Goal: Task Accomplishment & Management: Use online tool/utility

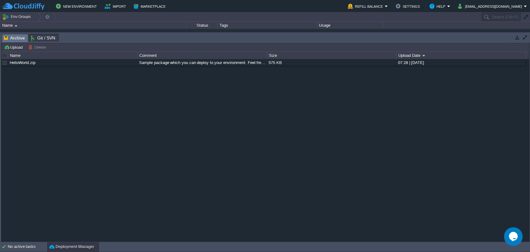
click at [526, 36] on button "button" at bounding box center [526, 37] width 6 height 6
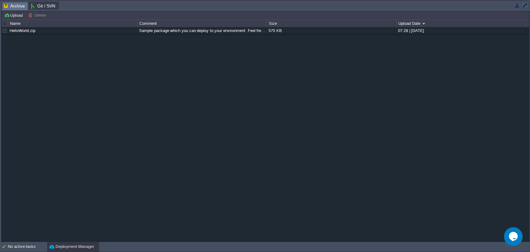
click at [524, 6] on button "button" at bounding box center [526, 5] width 6 height 6
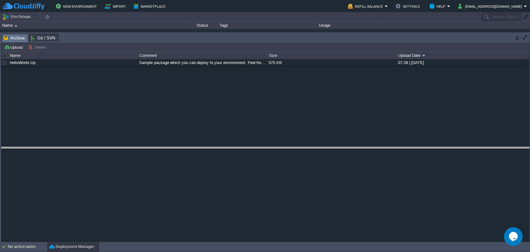
drag, startPoint x: 84, startPoint y: 35, endPoint x: 97, endPoint y: 149, distance: 114.4
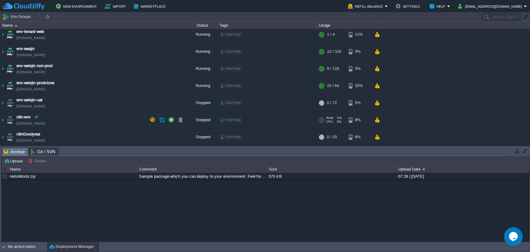
scroll to position [2, 0]
click at [1, 68] on img at bounding box center [2, 69] width 5 height 17
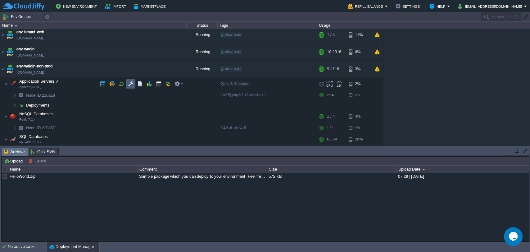
click at [127, 83] on td at bounding box center [130, 83] width 9 height 9
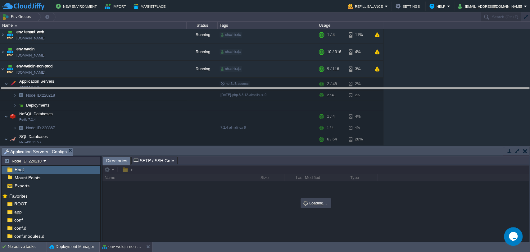
drag, startPoint x: 222, startPoint y: 153, endPoint x: 208, endPoint y: 86, distance: 68.0
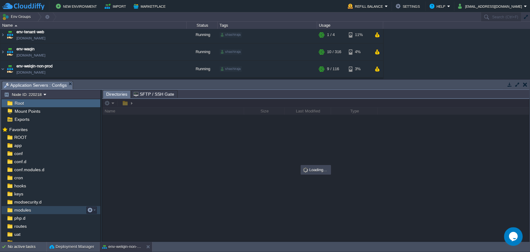
scroll to position [28, 0]
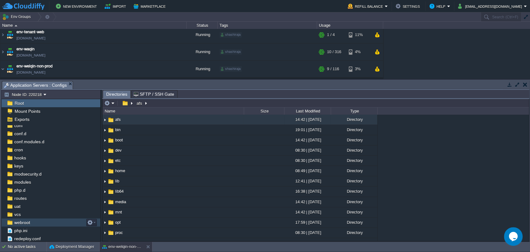
click at [27, 220] on span "webroot" at bounding box center [22, 223] width 18 height 6
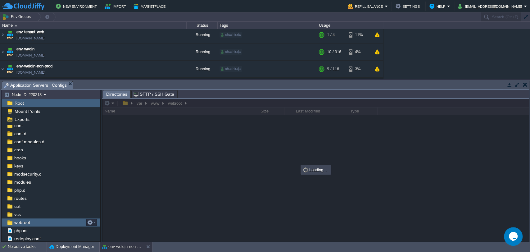
click at [27, 220] on span "webroot" at bounding box center [22, 223] width 18 height 6
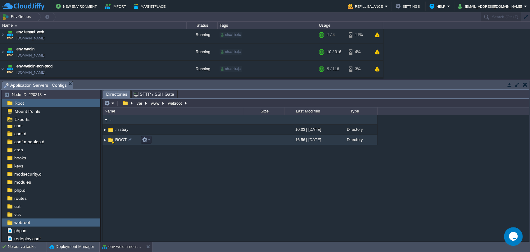
click at [119, 139] on span "ROOT" at bounding box center [120, 139] width 13 height 5
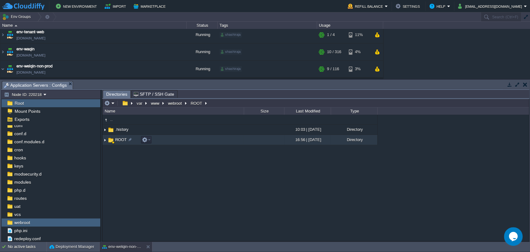
click at [119, 139] on span "ROOT" at bounding box center [120, 139] width 13 height 5
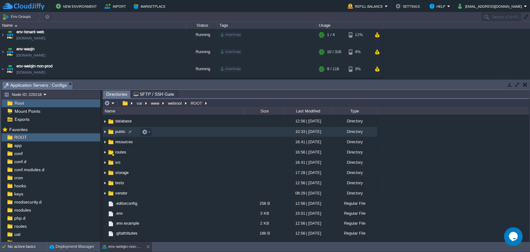
scroll to position [0, 0]
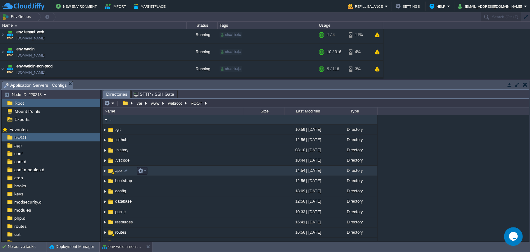
click at [118, 172] on span "app" at bounding box center [118, 170] width 8 height 5
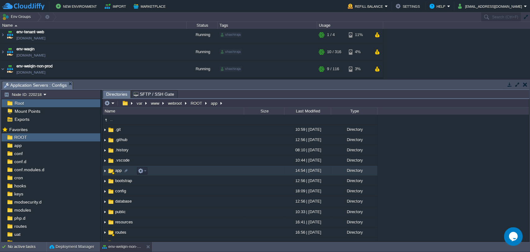
click at [118, 172] on span "app" at bounding box center [118, 170] width 8 height 5
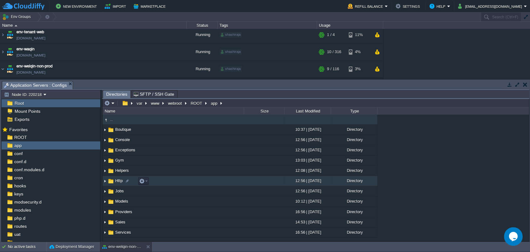
click at [119, 181] on span "Http" at bounding box center [118, 180] width 9 height 5
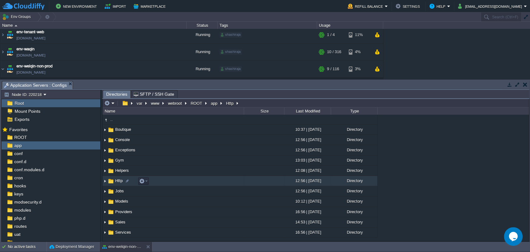
click at [119, 181] on span "Http" at bounding box center [118, 180] width 9 height 5
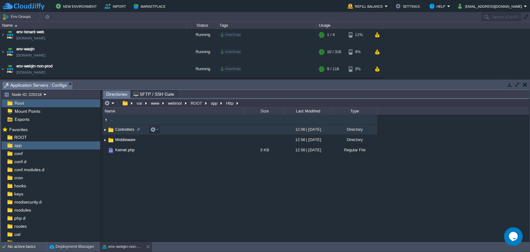
click at [124, 128] on span "Controllers" at bounding box center [124, 129] width 21 height 5
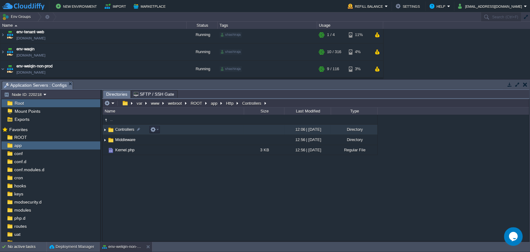
click at [124, 128] on span "Controllers" at bounding box center [124, 129] width 21 height 5
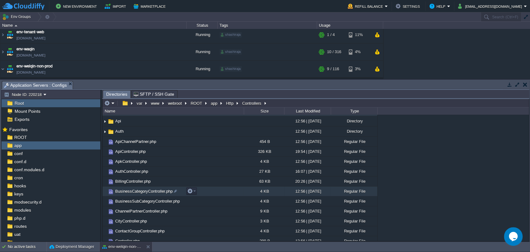
scroll to position [10, 0]
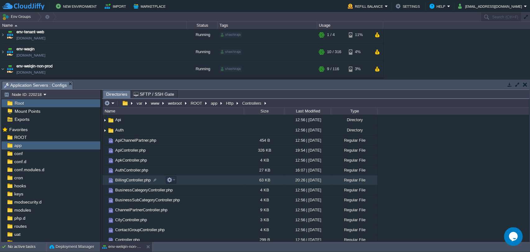
click at [131, 180] on span "BillingController.php" at bounding box center [132, 179] width 37 height 5
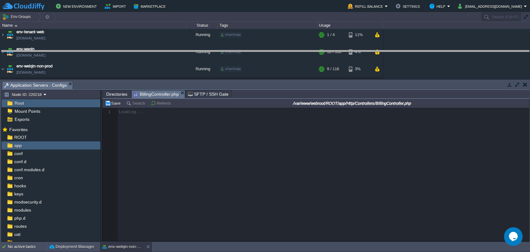
drag, startPoint x: 251, startPoint y: 89, endPoint x: 249, endPoint y: 57, distance: 31.2
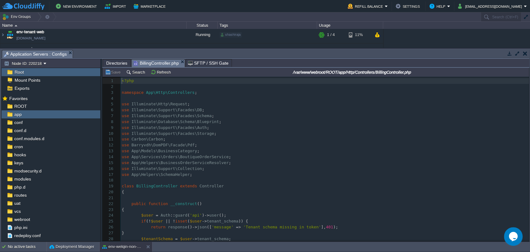
scroll to position [2, 0]
click at [268, 152] on pre "use App\Models\BusinessCategory ;" at bounding box center [325, 151] width 409 height 6
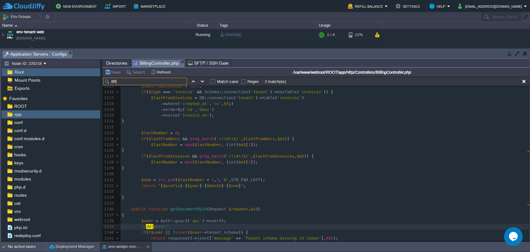
scroll to position [6524, 0]
type input "dd("
click at [204, 81] on button "button" at bounding box center [203, 82] width 6 height 6
type textarea "dd("
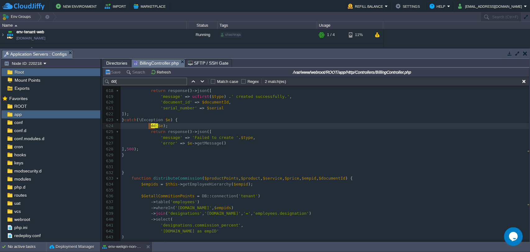
scroll to position [0, 0]
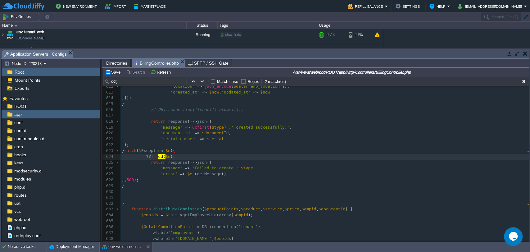
type textarea "??]]"
type textarea "//"
click at [301, 128] on pre "'message' => ucfirst ( $type ) . ' created successfully.' ," at bounding box center [325, 128] width 409 height 6
paste input "$commissions"
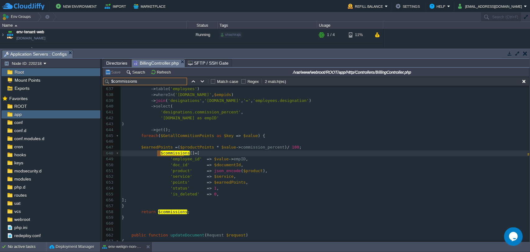
scroll to position [3724, 0]
type input "$commissions"
click at [187, 148] on span "$productPoints" at bounding box center [197, 147] width 34 height 5
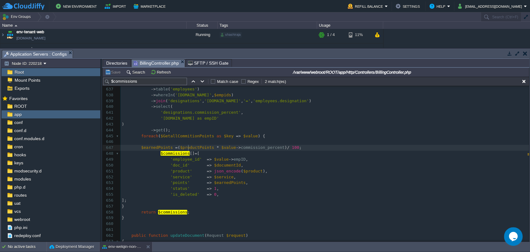
type textarea "$productPoints"
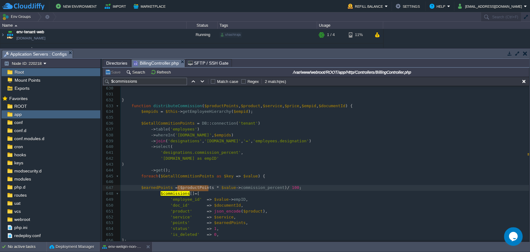
scroll to position [3684, 0]
click at [175, 179] on div "xxxxxxxxxx 620 'document_id' => $documentId , 621 'serial_number' => $serial 62…" at bounding box center [325, 182] width 409 height 310
click at [175, 179] on pre "foreach ( $GetallCommitionPoints as $key => $value ) {" at bounding box center [325, 177] width 409 height 6
type textarea "$GetallCommitionPoints"
click at [176, 153] on span "'designations.commission_percent'" at bounding box center [201, 152] width 80 height 5
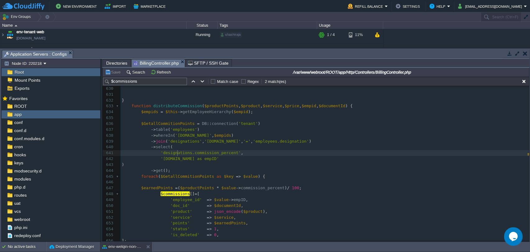
click at [176, 153] on span "'designations.commission_percent'" at bounding box center [201, 152] width 80 height 5
type textarea "designations"
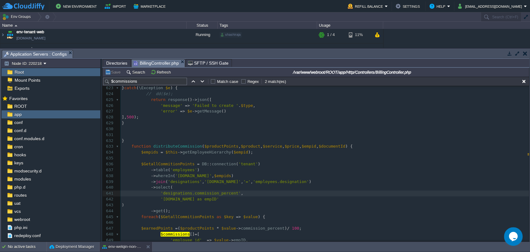
click at [141, 158] on div "xxxxxxxxxx 620 'document_id' => $documentId , 621 'serial_number' => $serial 62…" at bounding box center [325, 223] width 409 height 310
click at [148, 173] on span at bounding box center [136, 175] width 29 height 5
click at [147, 180] on div "xxxxxxxxxx 613 'created_at' => $now , 'updated_at' => $now 614 ]]); 615 } 616 /…" at bounding box center [325, 202] width 409 height 351
click at [145, 187] on span at bounding box center [136, 187] width 29 height 5
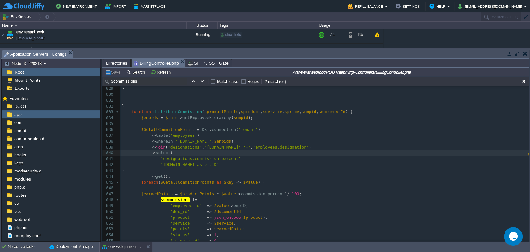
scroll to position [3678, 0]
click at [146, 177] on div "xxxxxxxxxx 613 'created_at' => $now , 'updated_at' => $now 614 ]]); 615 } 616 /…" at bounding box center [325, 167] width 409 height 351
click at [165, 112] on span "distributeCommission" at bounding box center [177, 111] width 49 height 5
type textarea "distributeCommission"
type input "distributeCommission"
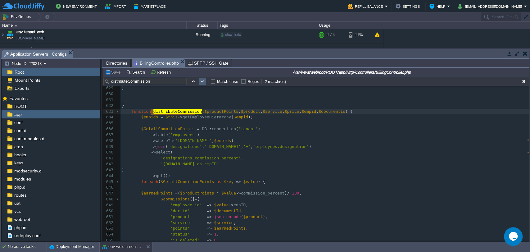
click at [201, 81] on button "button" at bounding box center [203, 82] width 6 height 6
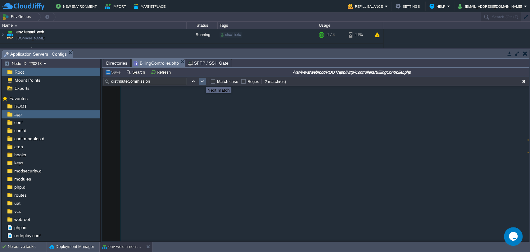
scroll to position [2992, 0]
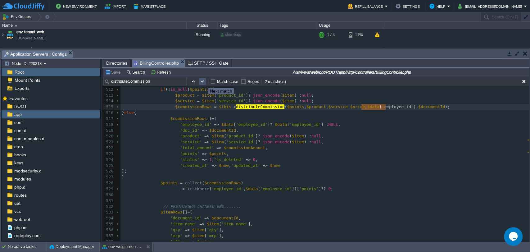
click at [204, 82] on button "button" at bounding box center [203, 82] width 6 height 6
type textarea "distributeCommission"
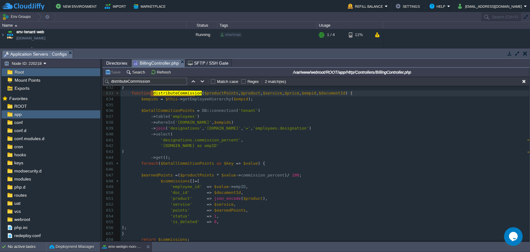
scroll to position [3697, 0]
click at [167, 182] on div "xxxxxxxxxx 616 // DB::connection('tenant')->commit(); 617 ​ 618 return response…" at bounding box center [325, 142] width 409 height 304
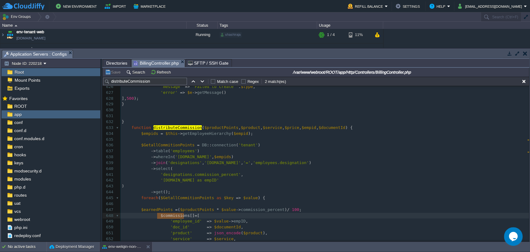
scroll to position [3658, 0]
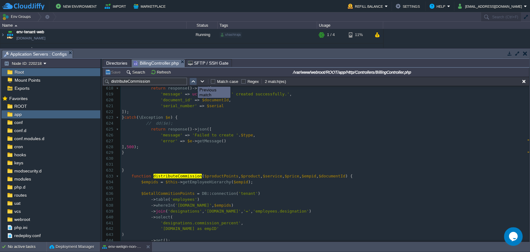
click at [193, 81] on button "button" at bounding box center [193, 82] width 6 height 6
type textarea "distributeCommission"
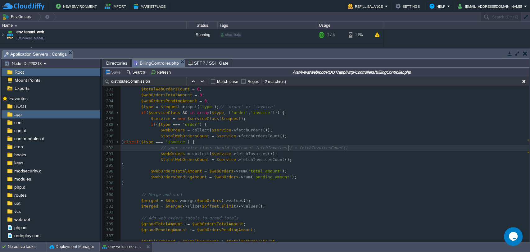
click at [288, 148] on div "xxxxxxxxxx $commissionRows = $this -> distributeCommission ( $points , $product…" at bounding box center [325, 159] width 409 height 275
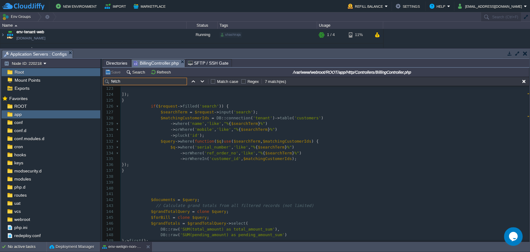
type input "fetch"
click at [208, 123] on div "xxxxxxxxxx public function fetch Documents ( Request $request ) 101 } 102 } 103…" at bounding box center [325, 135] width 409 height 357
type textarea "like"
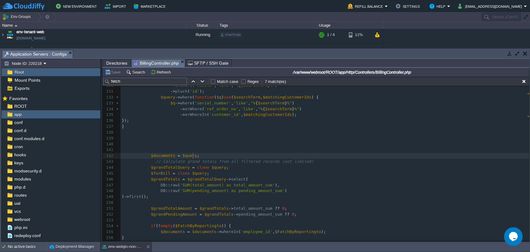
click at [251, 155] on pre "$documents = $query ;" at bounding box center [325, 156] width 409 height 6
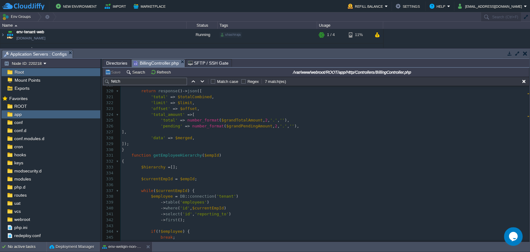
click at [164, 158] on div "xxxxxxxxxx $documents = $query ; 305 $grandTotalAmount += $webOrdersTotalAmount…" at bounding box center [325, 150] width 409 height 299
type textarea "getEmployeeHierarchy"
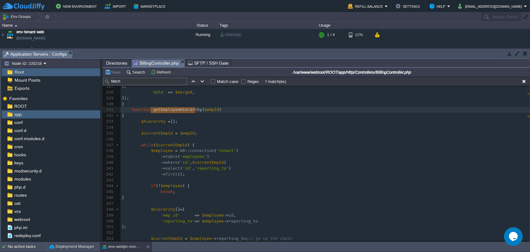
click at [147, 145] on div "xxxxxxxxxx $documents = $query ; 305 $grandTotalAmount += $webOrdersTotalAmount…" at bounding box center [325, 104] width 409 height 299
type textarea "while"
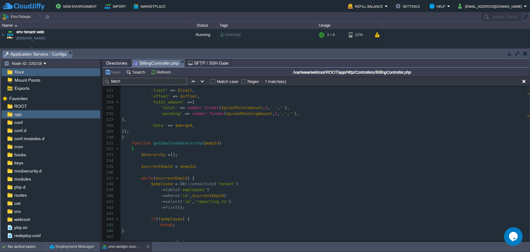
type textarea "function getEmployeeHierarchy($empId) { $hierarchy = []; $currentEmpId = $empId…"
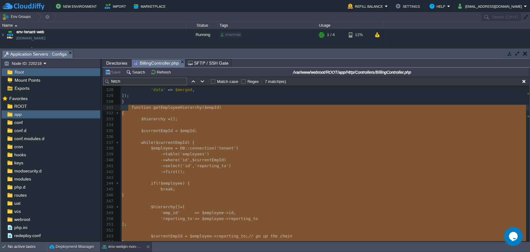
type textarea "while"
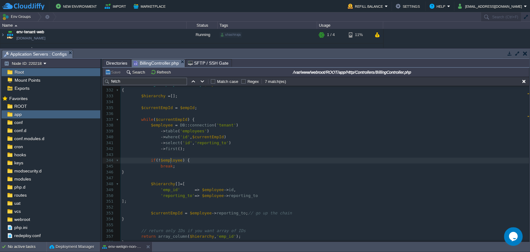
click at [171, 161] on div "xxxxxxxxxx $documents = $query ; 311 if ( $empId && empty ( $FatchByReportingto…" at bounding box center [325, 155] width 409 height 381
type textarea "$employee"
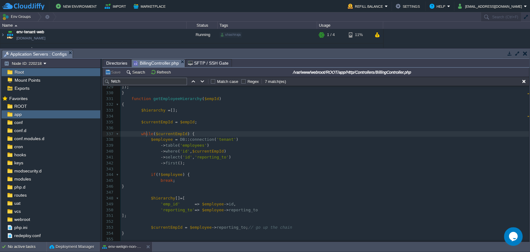
click at [146, 132] on div "xxxxxxxxxx $documents = $query ; 311 if ( $empId && empty ( $FatchByReportingto…" at bounding box center [325, 169] width 409 height 381
type textarea "while"
click at [131, 100] on div "xxxxxxxxxx $documents = $query ; 311 if ( $empId && empty ( $FatchByReportingto…" at bounding box center [325, 169] width 409 height 381
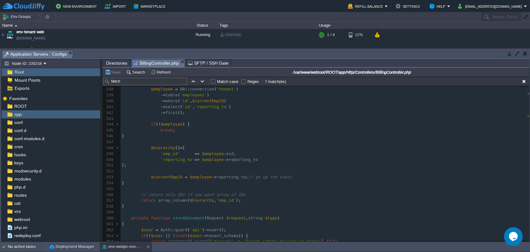
scroll to position [1978, 0]
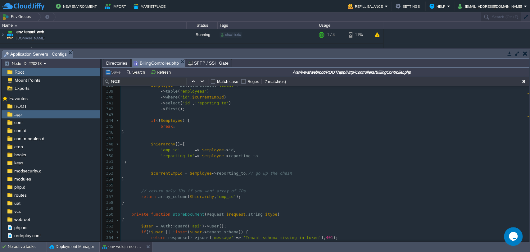
type textarea "function getEmployeeHierarchy($empId) { $hierarchy = []; $currentEmpId = $empId…"
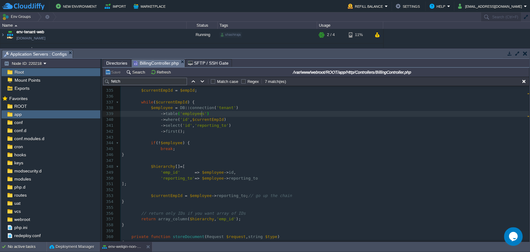
scroll to position [1959, 0]
